Goal: Find contact information: Find contact information

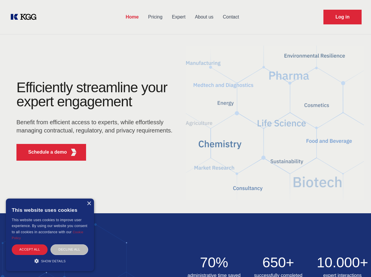
click at [186, 139] on div "Efficiently streamline your expert engagement Benefit from efficient access to …" at bounding box center [96, 123] width 179 height 85
click at [44, 152] on p "Schedule a demo" at bounding box center [47, 152] width 39 height 7
click at [89, 204] on div "× This website uses cookies This website uses cookies to improve user experienc…" at bounding box center [50, 235] width 88 height 73
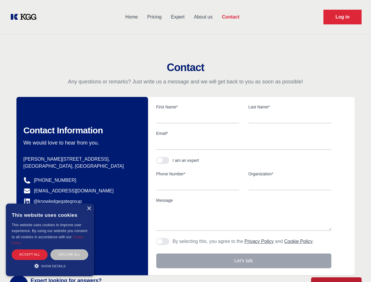
click at [30, 250] on div "Accept all" at bounding box center [30, 255] width 36 height 10
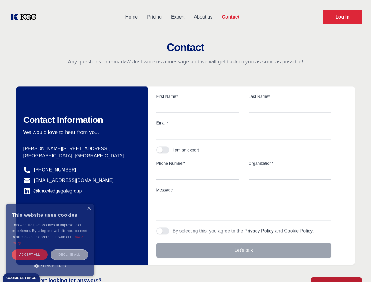
click at [69, 250] on div "Decline all" at bounding box center [70, 255] width 38 height 10
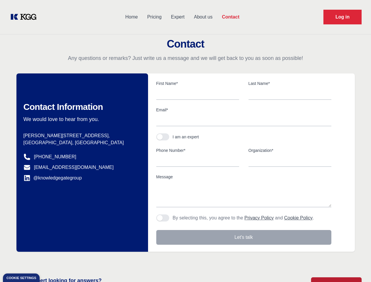
click at [50, 261] on main "Contact Any questions or remarks? Just write us a message and we will get back …" at bounding box center [185, 153] width 371 height 306
